Goal: Information Seeking & Learning: Learn about a topic

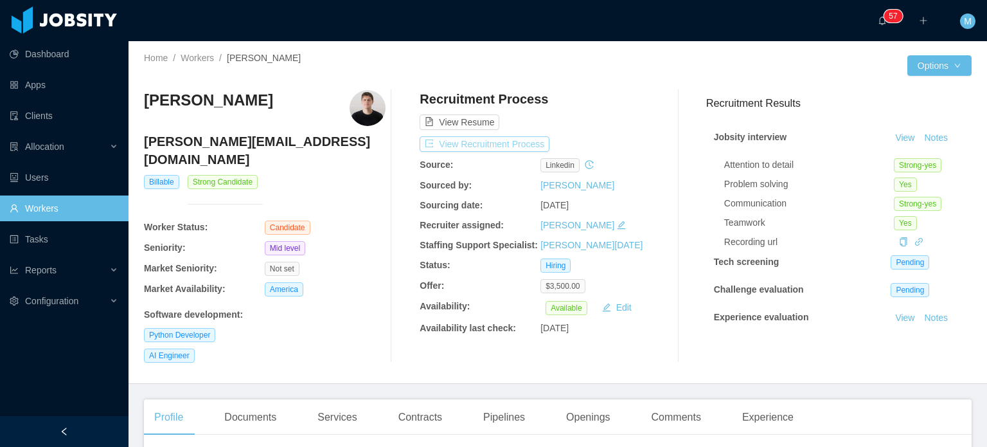
click at [522, 142] on button "View Recruitment Process" at bounding box center [485, 143] width 130 height 15
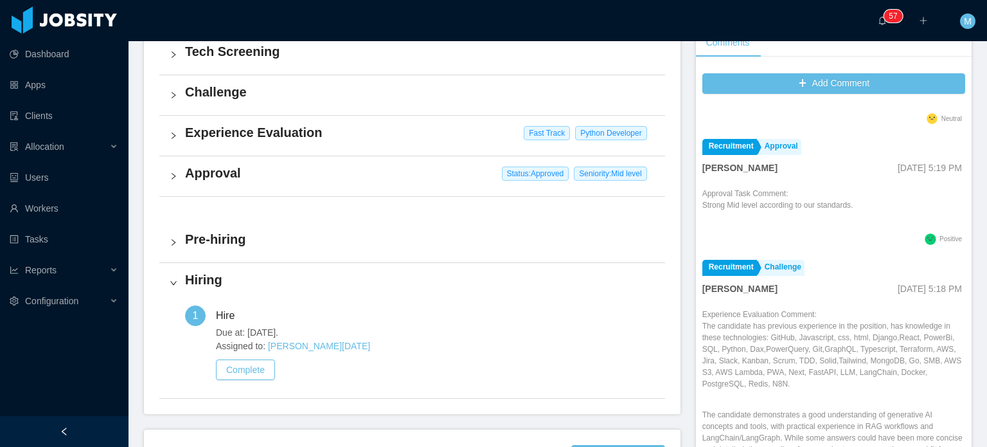
scroll to position [836, 0]
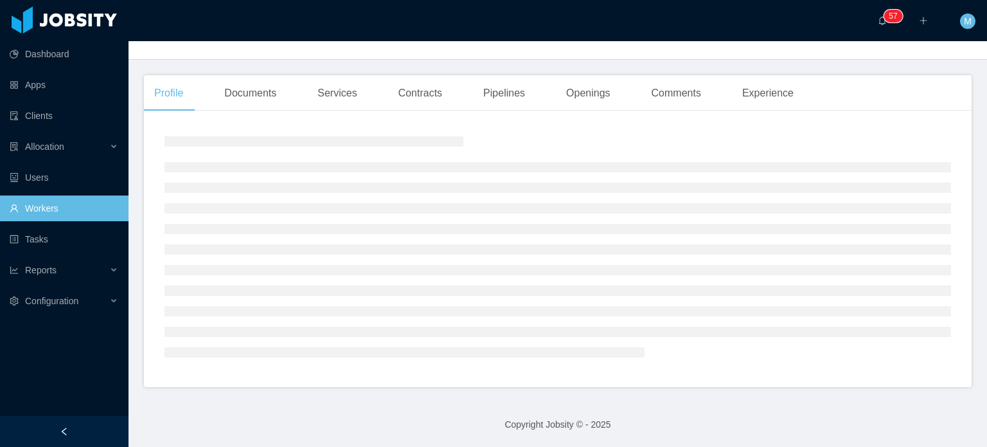
scroll to position [209, 0]
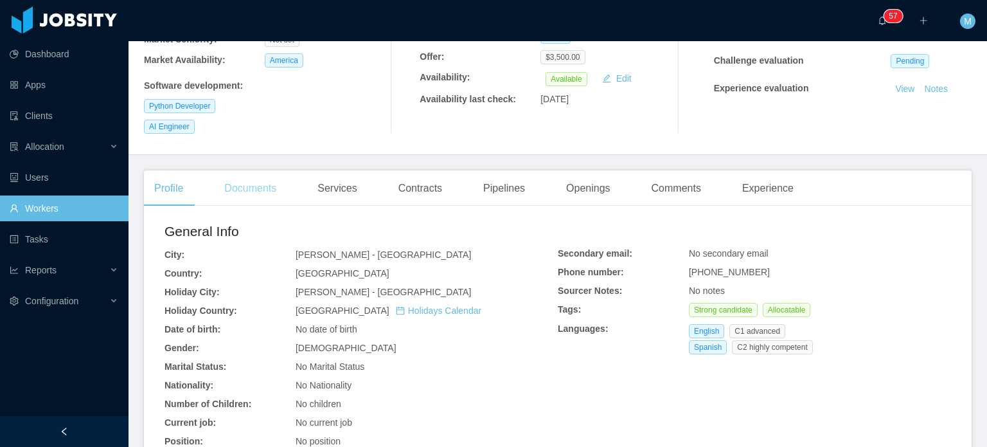
click at [262, 184] on div "Documents" at bounding box center [250, 188] width 73 height 36
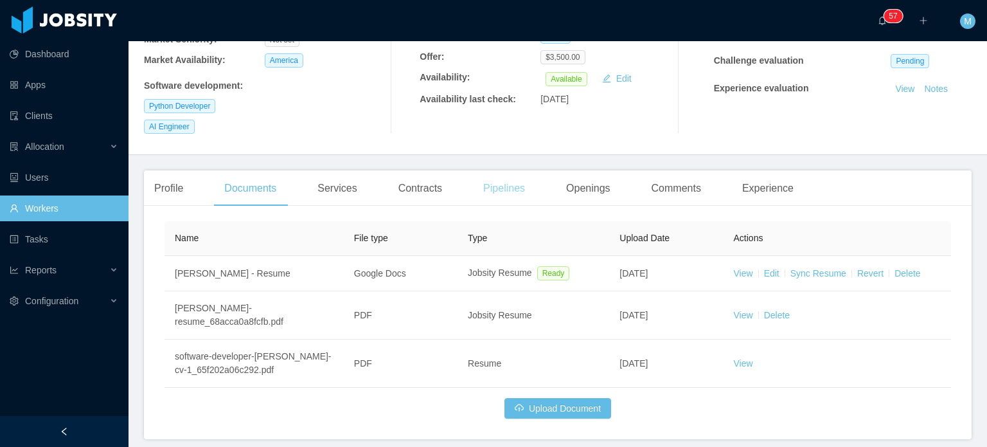
scroll to position [165, 0]
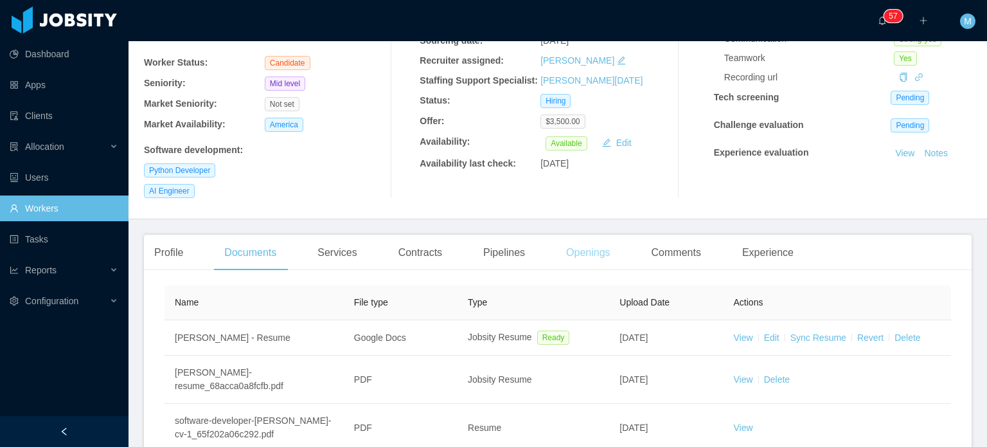
click at [595, 246] on div "Openings" at bounding box center [588, 253] width 65 height 36
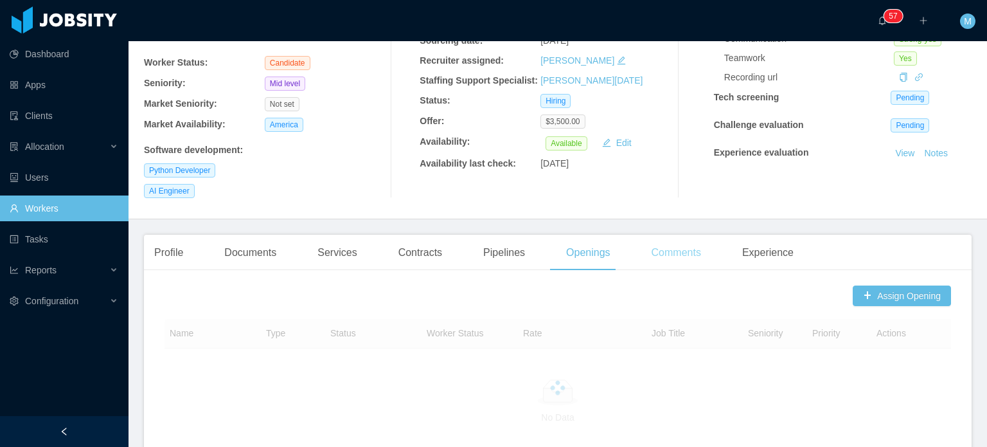
click at [677, 242] on div "Comments" at bounding box center [677, 253] width 70 height 36
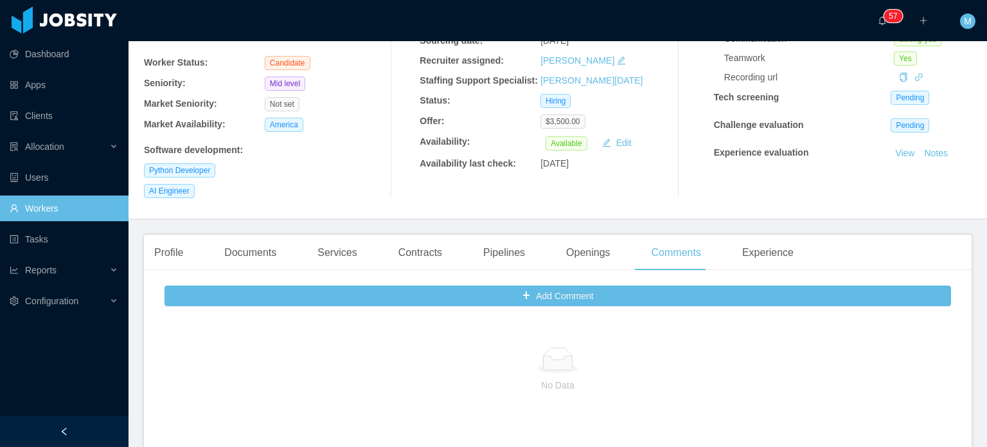
click at [797, 235] on div "Profile Documents Services Contracts Pipelines Openings Comments Experience" at bounding box center [558, 253] width 828 height 36
click at [774, 237] on div "Experience" at bounding box center [768, 253] width 72 height 36
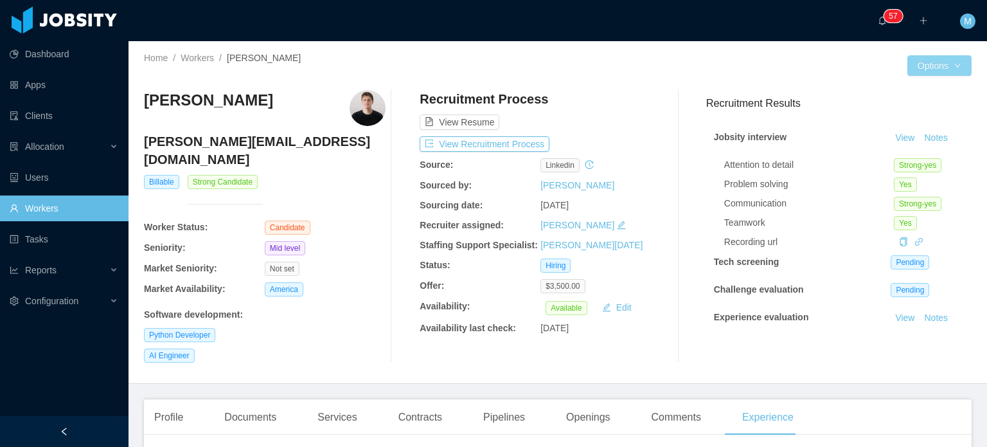
click at [938, 66] on button "Options" at bounding box center [940, 65] width 64 height 21
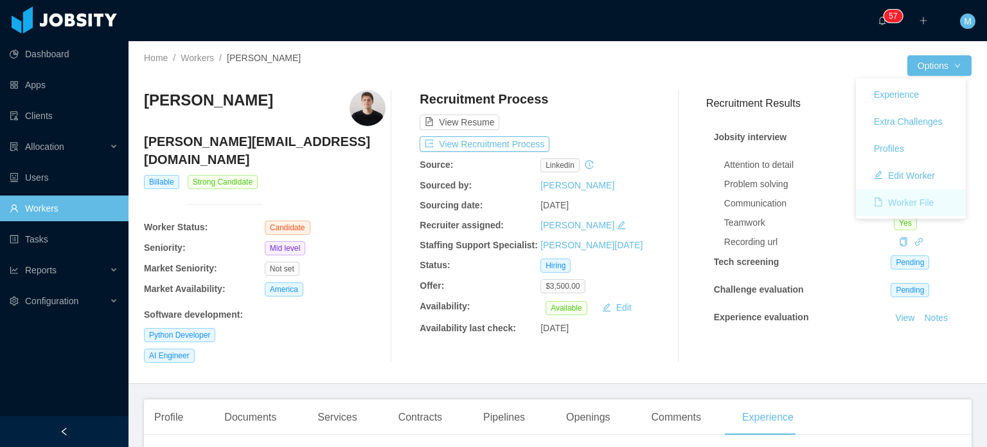
click at [912, 211] on button "Worker File" at bounding box center [904, 202] width 80 height 21
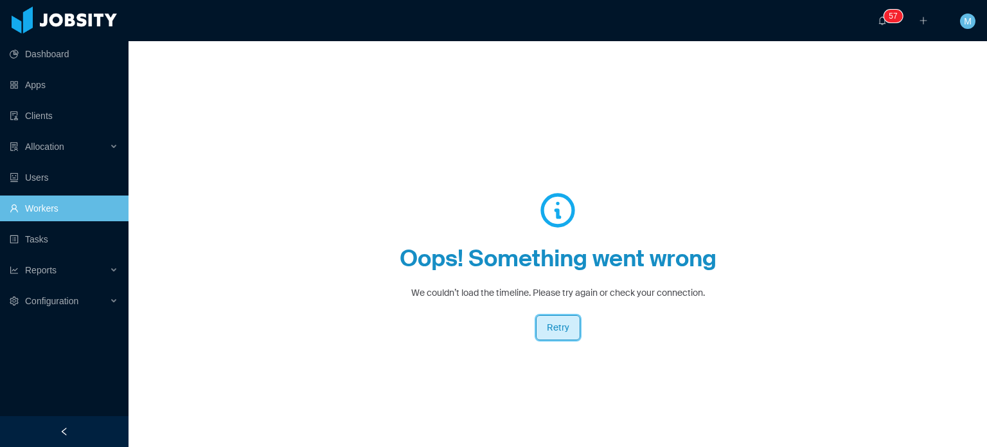
click at [562, 333] on button "Retry" at bounding box center [558, 327] width 44 height 25
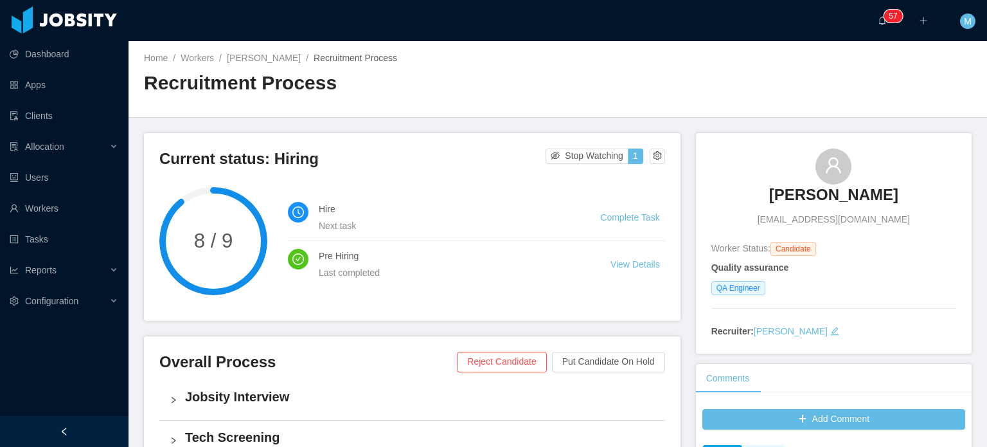
click at [823, 195] on h3 "[PERSON_NAME]" at bounding box center [833, 194] width 129 height 21
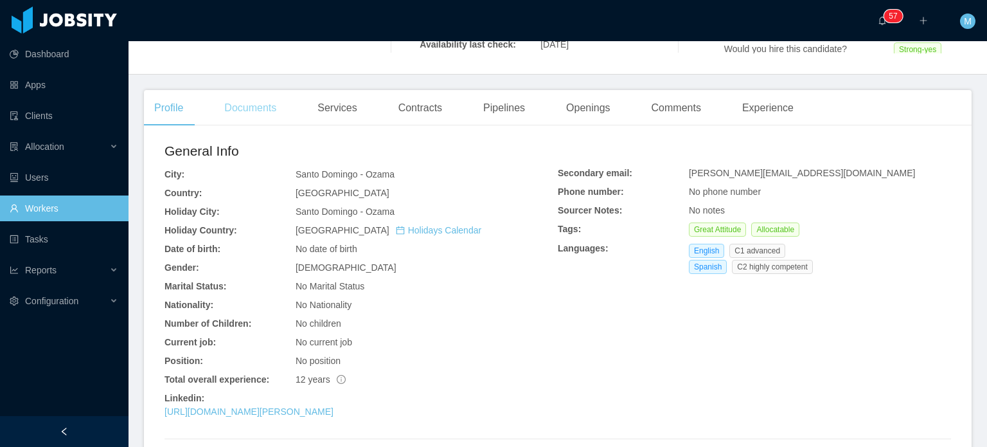
click at [283, 115] on div "Documents" at bounding box center [250, 108] width 73 height 36
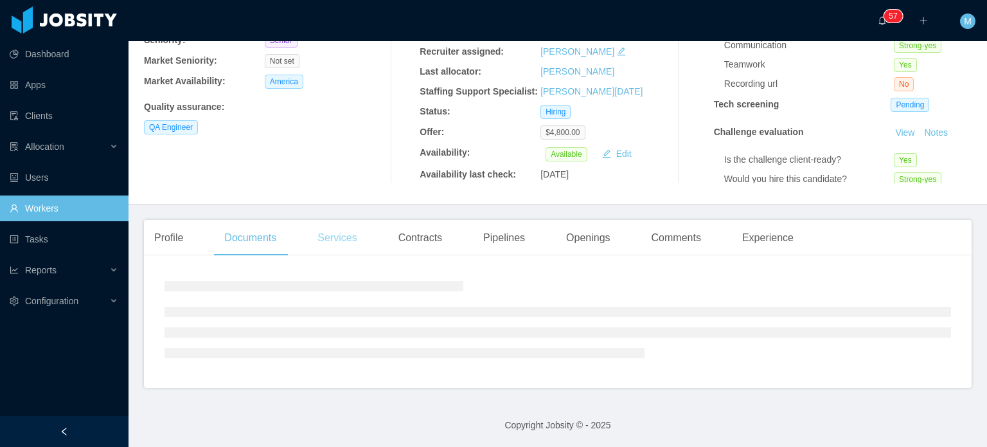
scroll to position [246, 0]
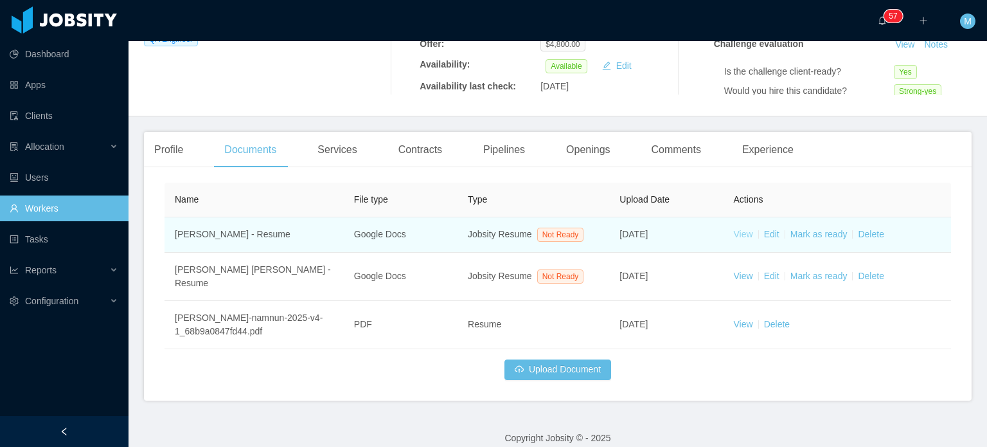
click at [743, 233] on link "View" at bounding box center [743, 234] width 19 height 10
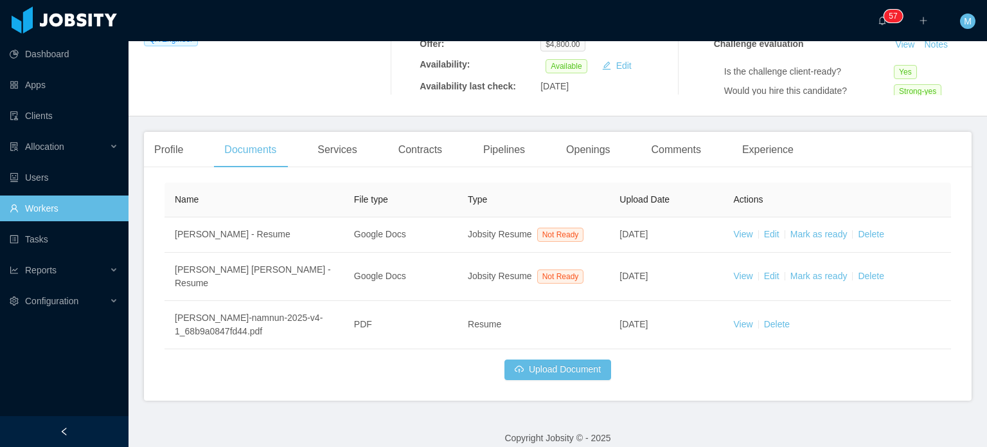
scroll to position [0, 0]
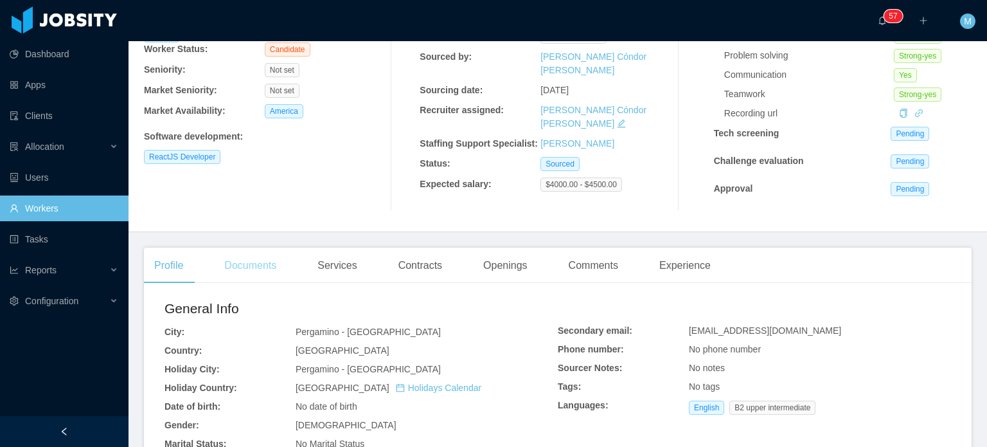
click at [275, 274] on div "Documents" at bounding box center [250, 265] width 73 height 36
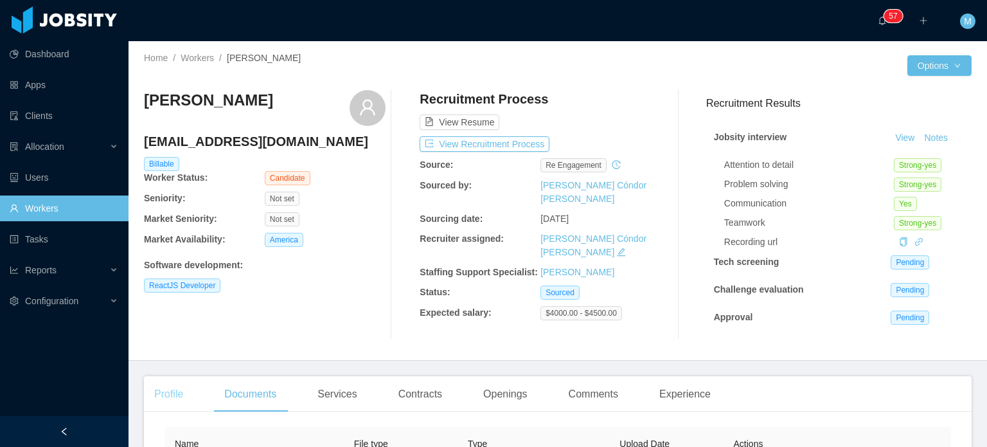
click at [163, 393] on div "Profile" at bounding box center [168, 394] width 49 height 36
drag, startPoint x: 167, startPoint y: 380, endPoint x: 534, endPoint y: 300, distance: 375.0
click at [541, 305] on div "Recruitment Process View Resume View Recruitment Process Source: re engagement …" at bounding box center [541, 214] width 242 height 249
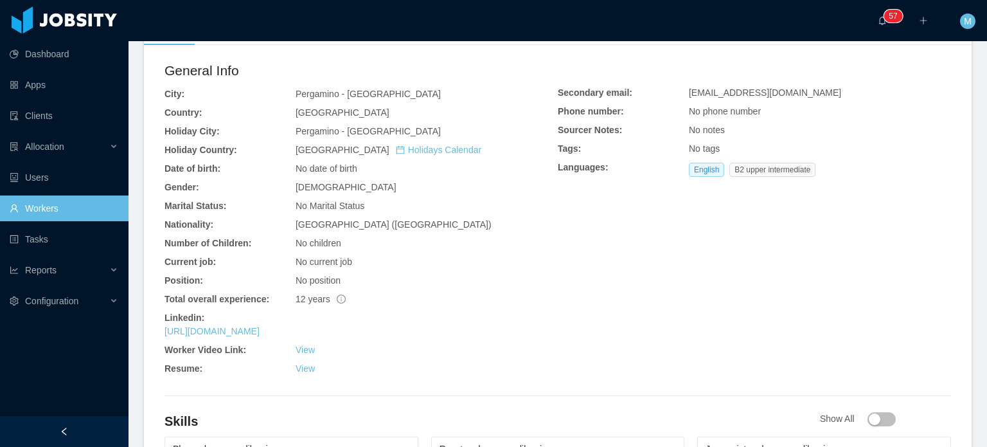
scroll to position [514, 0]
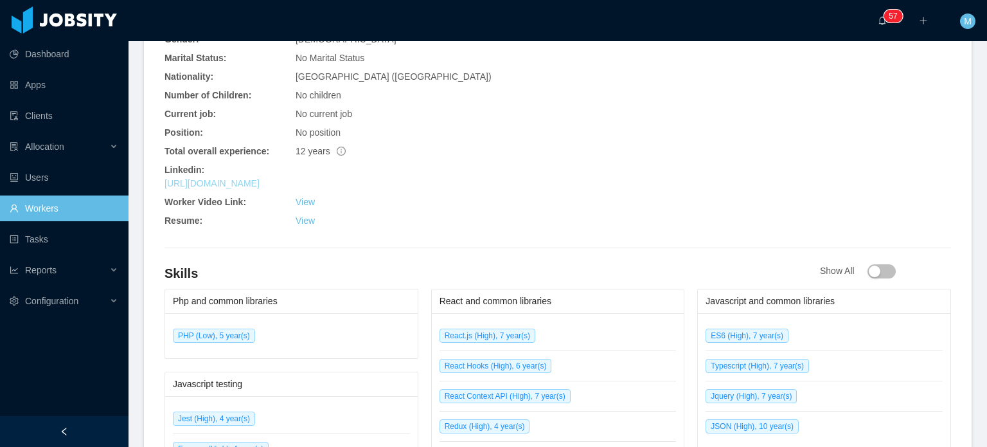
click at [260, 181] on link "https://www.linkedin.com/in/nickot" at bounding box center [212, 183] width 95 height 10
